Goal: Task Accomplishment & Management: Complete application form

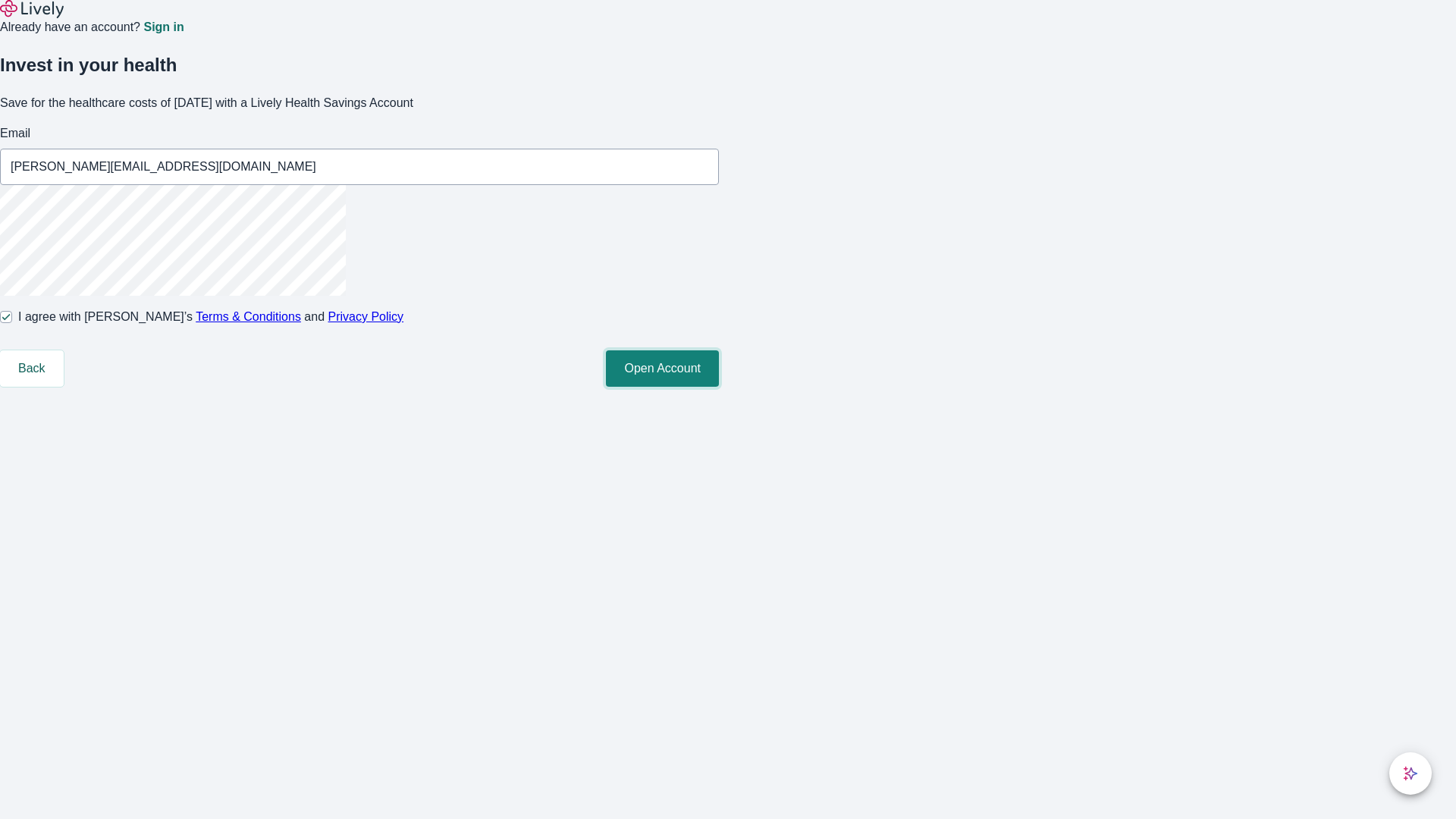
click at [720, 387] on button "Open Account" at bounding box center [663, 369] width 113 height 37
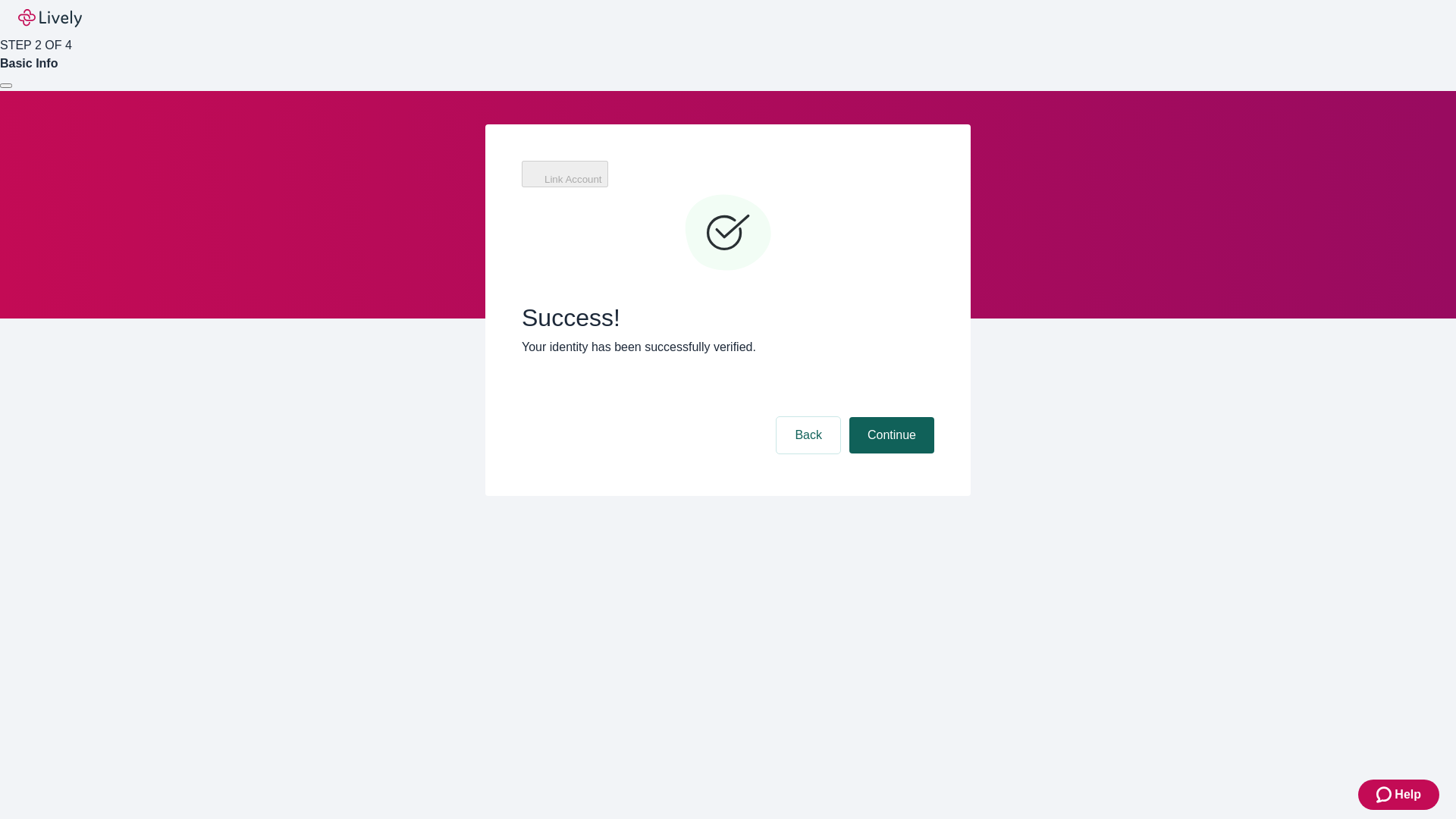
click at [890, 417] on button "Continue" at bounding box center [891, 435] width 84 height 37
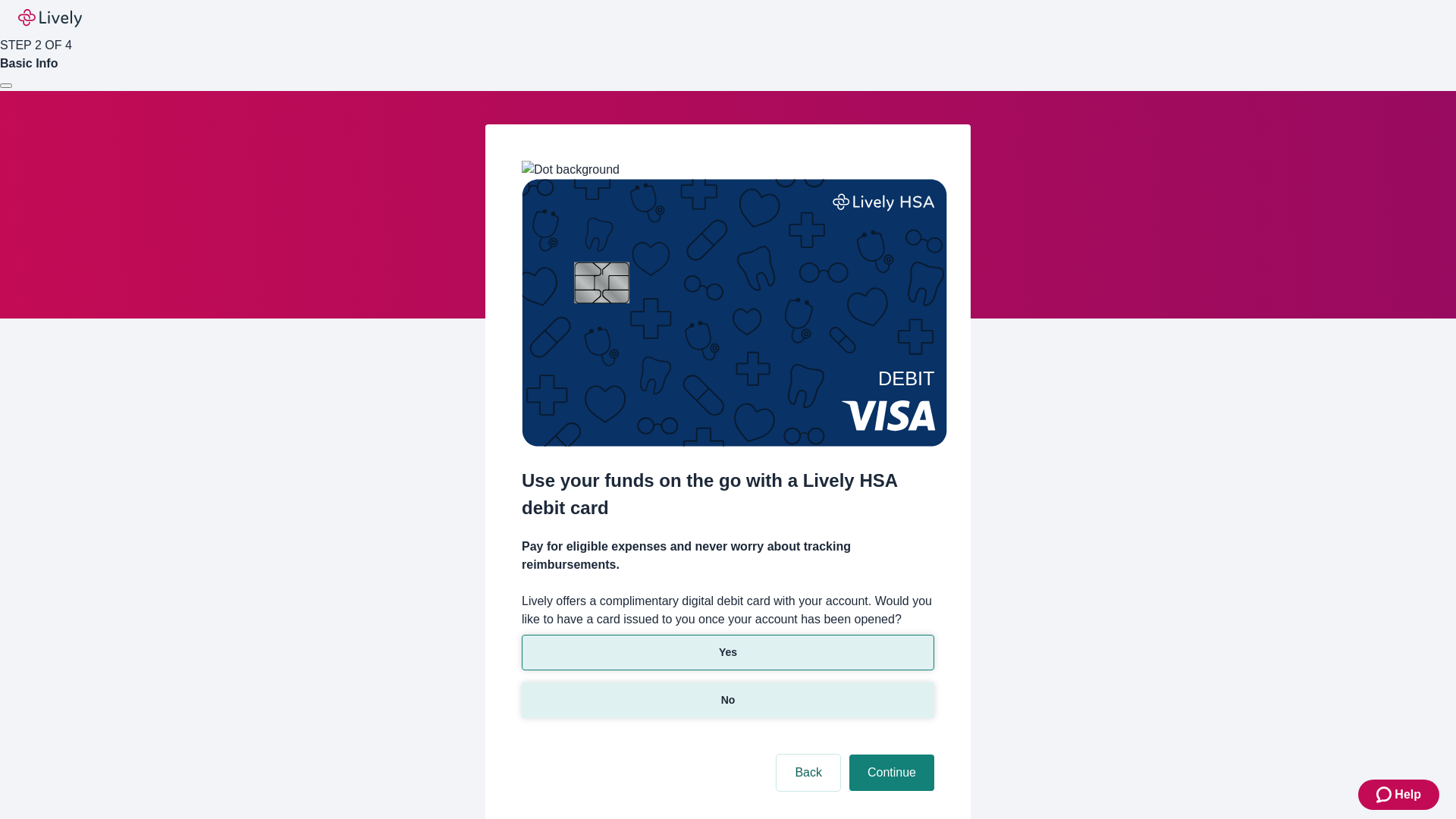
click at [728, 693] on p "No" at bounding box center [728, 701] width 15 height 16
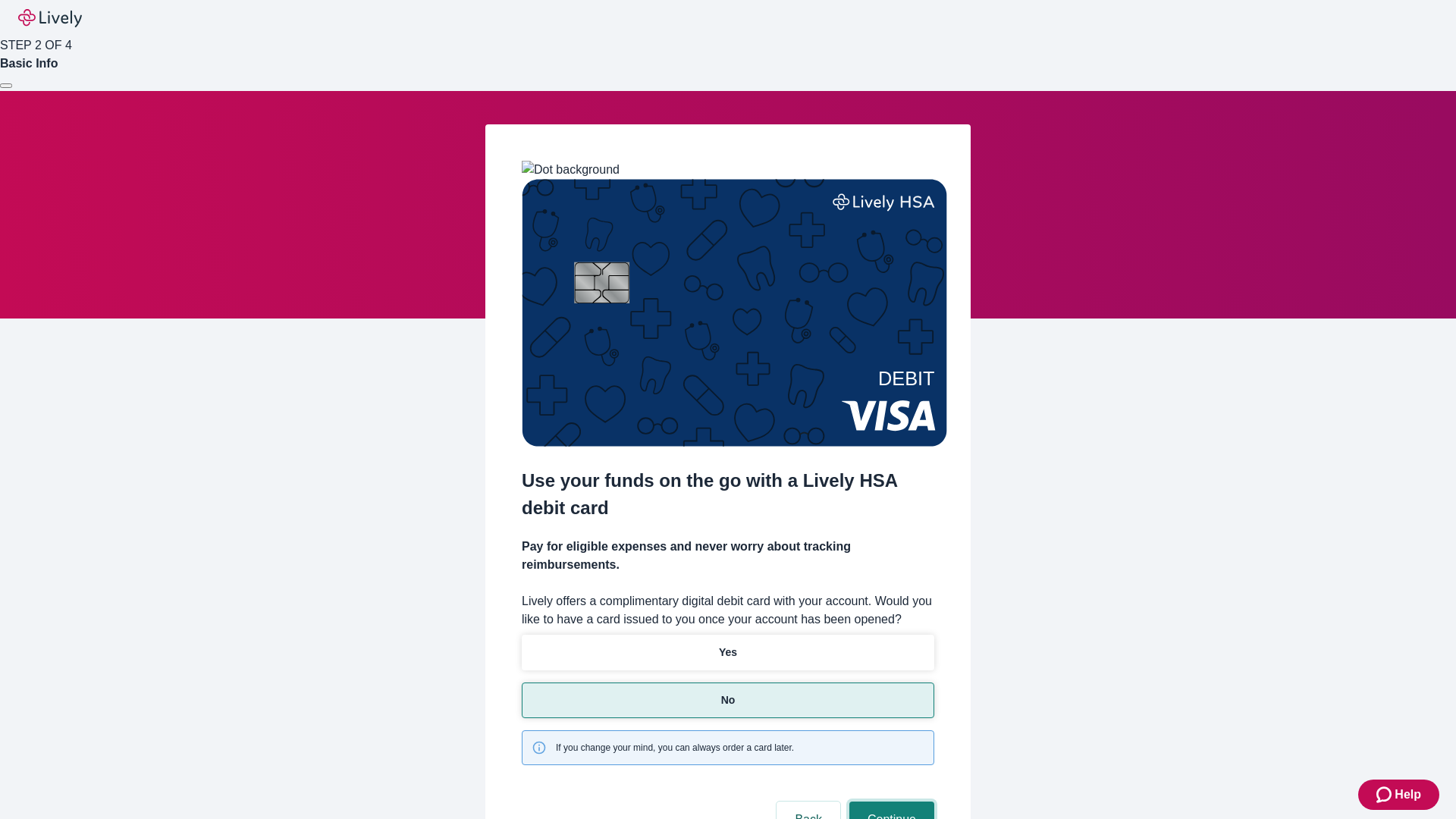
click at [890, 802] on button "Continue" at bounding box center [891, 820] width 84 height 37
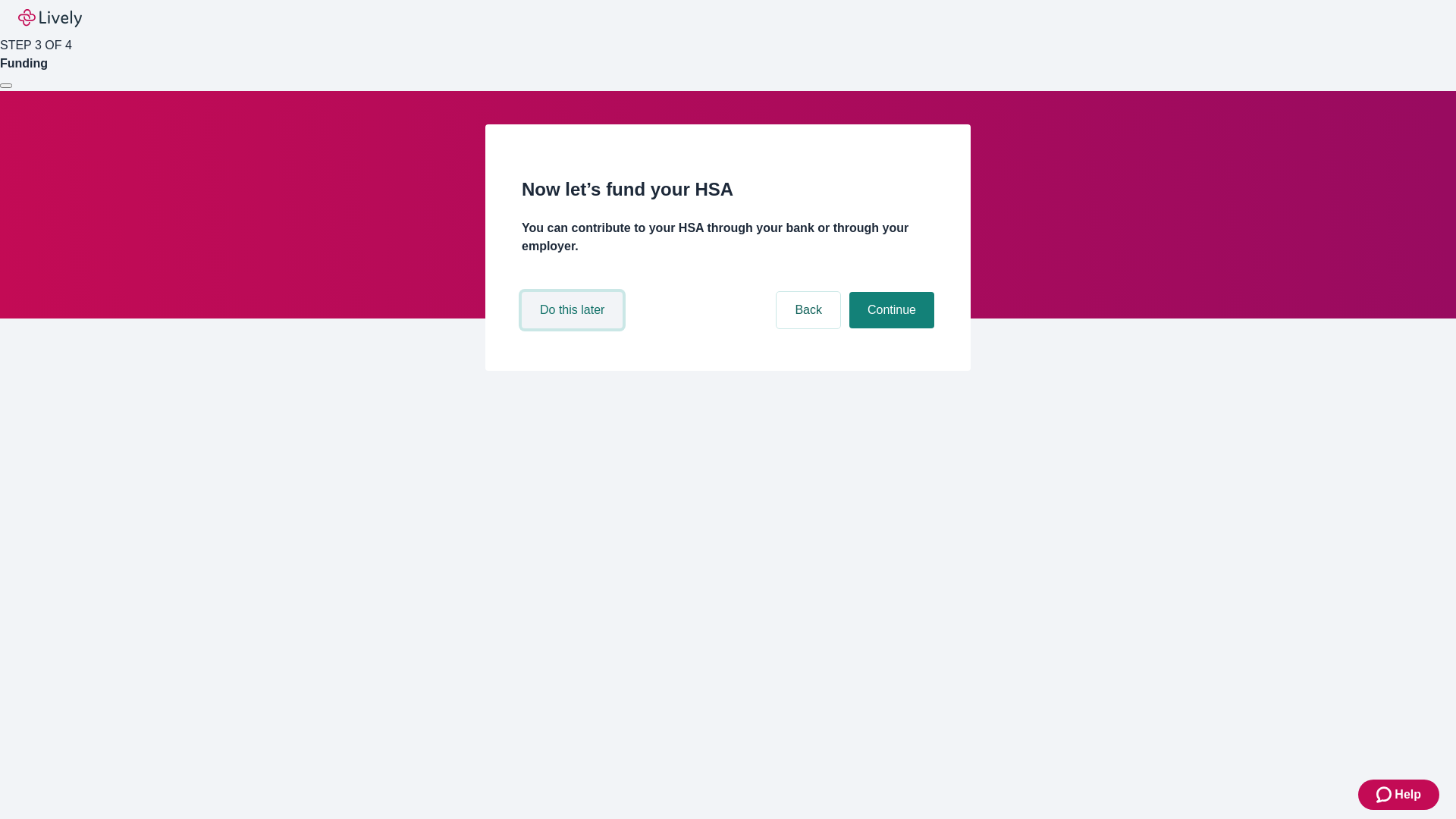
click at [574, 328] on button "Do this later" at bounding box center [572, 310] width 101 height 37
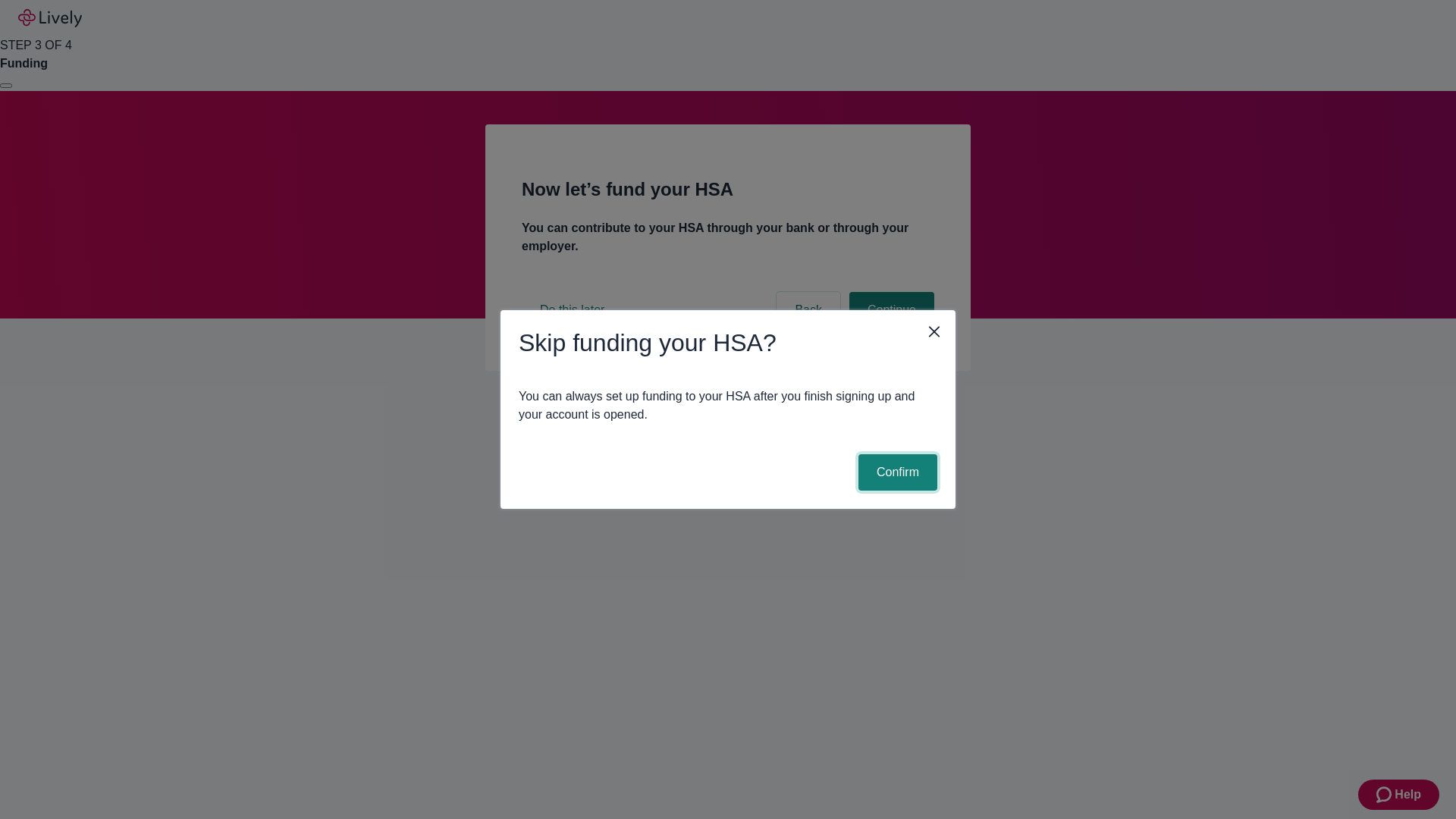
click at [895, 472] on button "Confirm" at bounding box center [897, 472] width 79 height 37
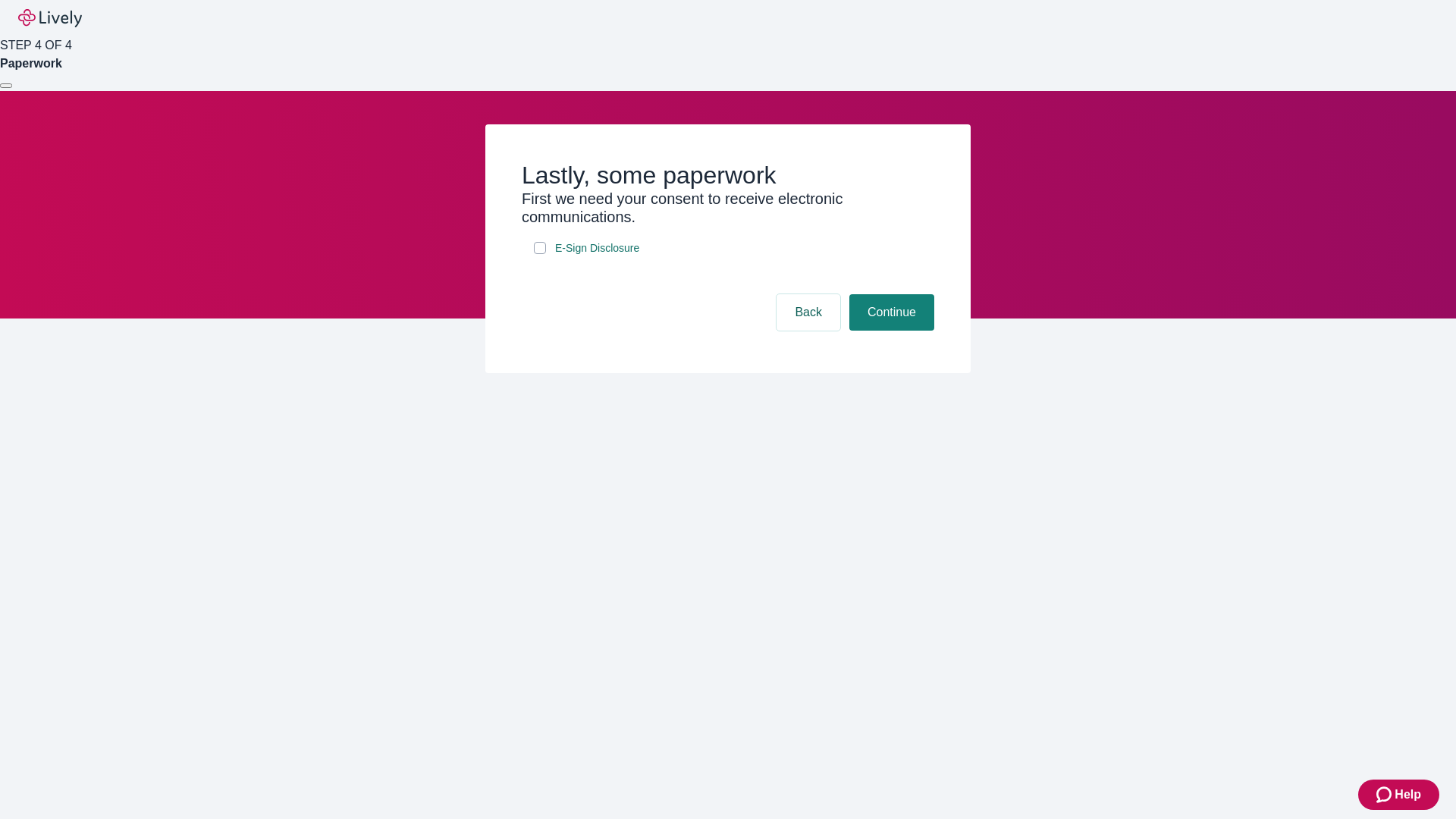
click at [540, 254] on input "E-Sign Disclosure" at bounding box center [540, 247] width 12 height 12
checkbox input "true"
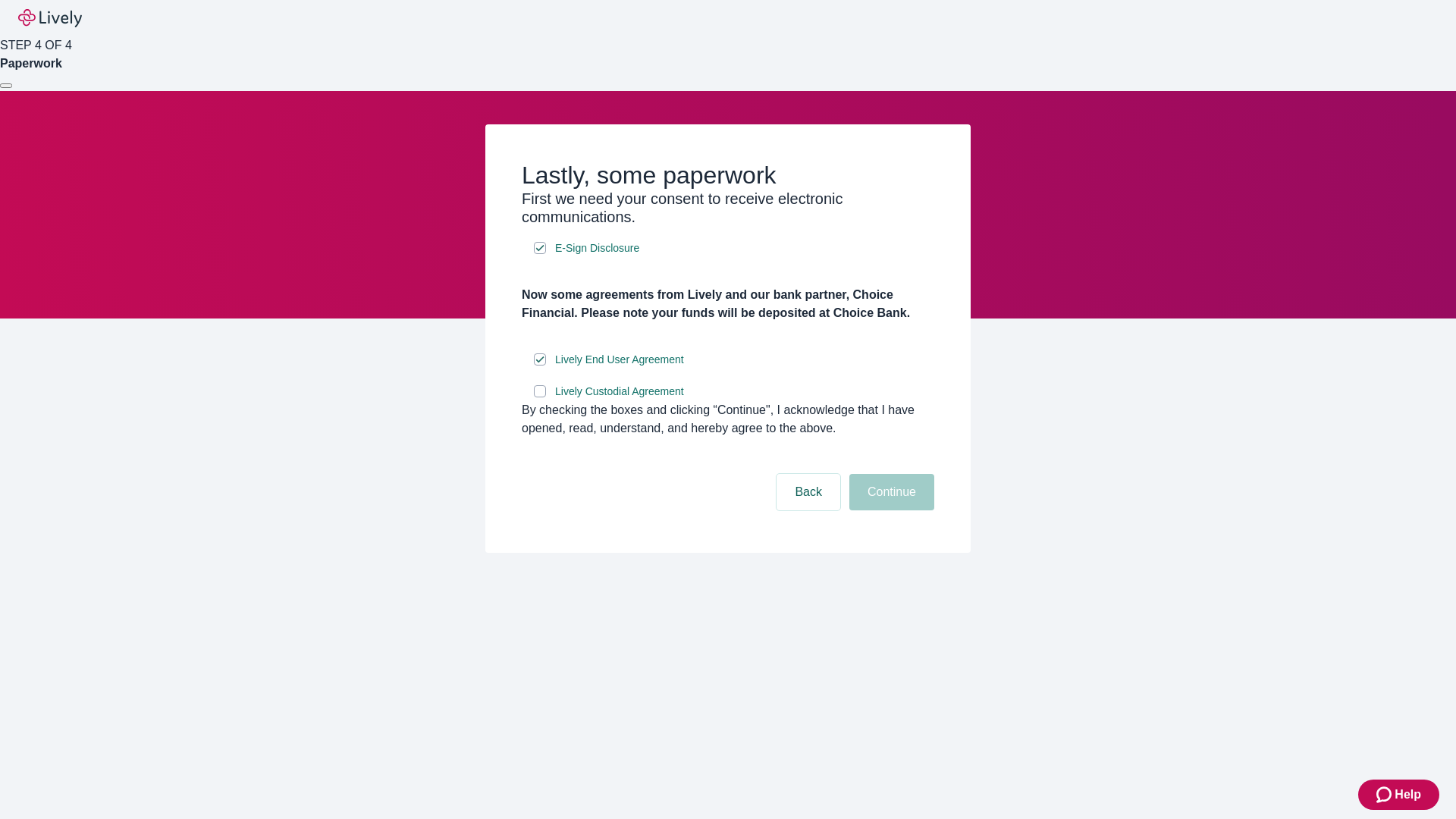
click at [540, 398] on input "Lively Custodial Agreement" at bounding box center [540, 392] width 12 height 12
checkbox input "true"
click at [890, 511] on button "Continue" at bounding box center [891, 492] width 84 height 37
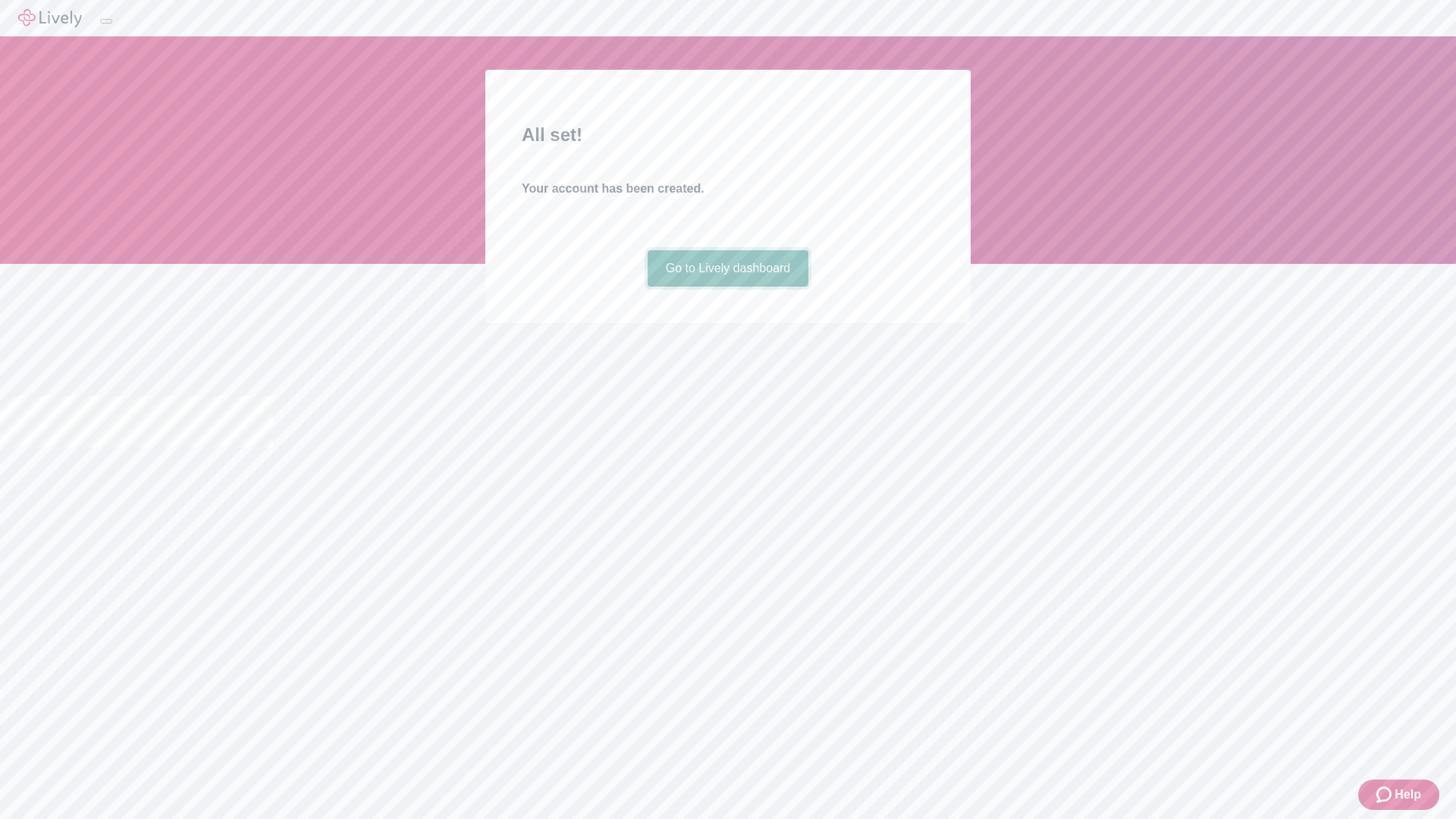
click at [728, 286] on link "Go to Lively dashboard" at bounding box center [728, 268] width 162 height 37
